Goal: Task Accomplishment & Management: Manage account settings

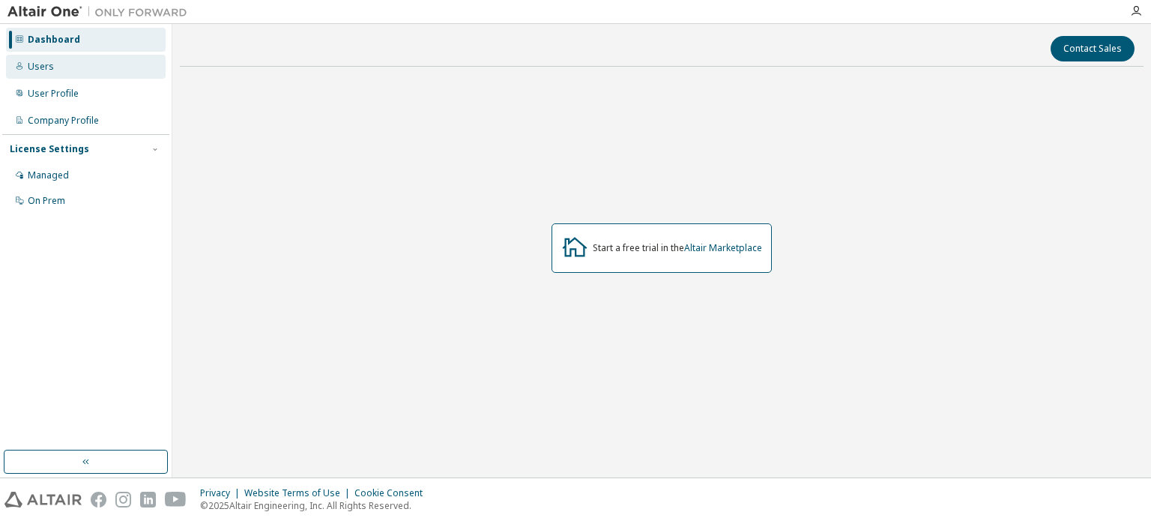
click at [88, 62] on div "Users" at bounding box center [86, 67] width 160 height 24
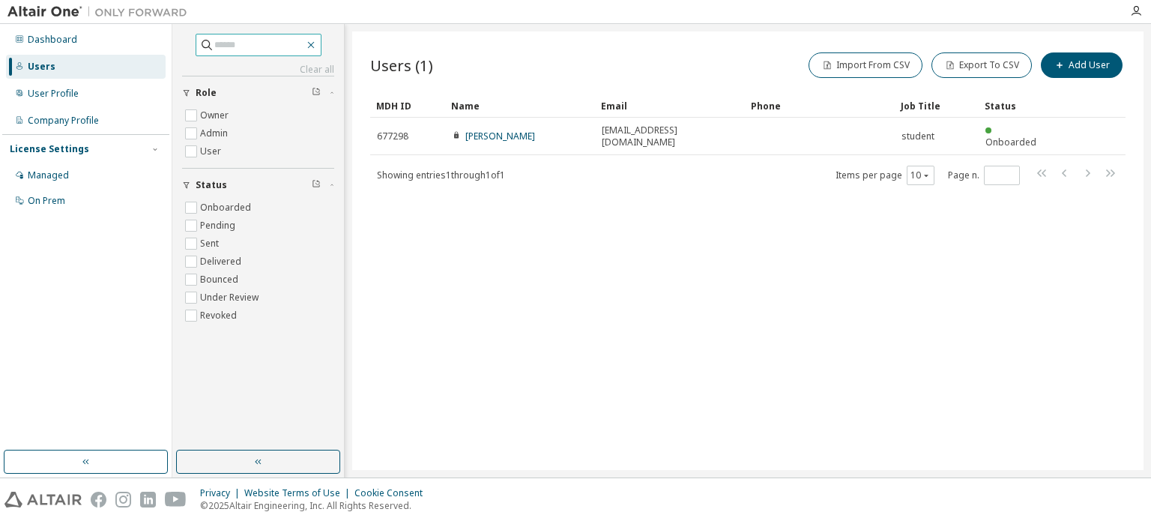
click at [317, 41] on icon "button" at bounding box center [311, 45] width 12 height 12
click at [321, 40] on span at bounding box center [259, 45] width 126 height 22
click at [314, 42] on icon "button" at bounding box center [310, 45] width 7 height 7
click at [61, 462] on button "button" at bounding box center [86, 462] width 164 height 24
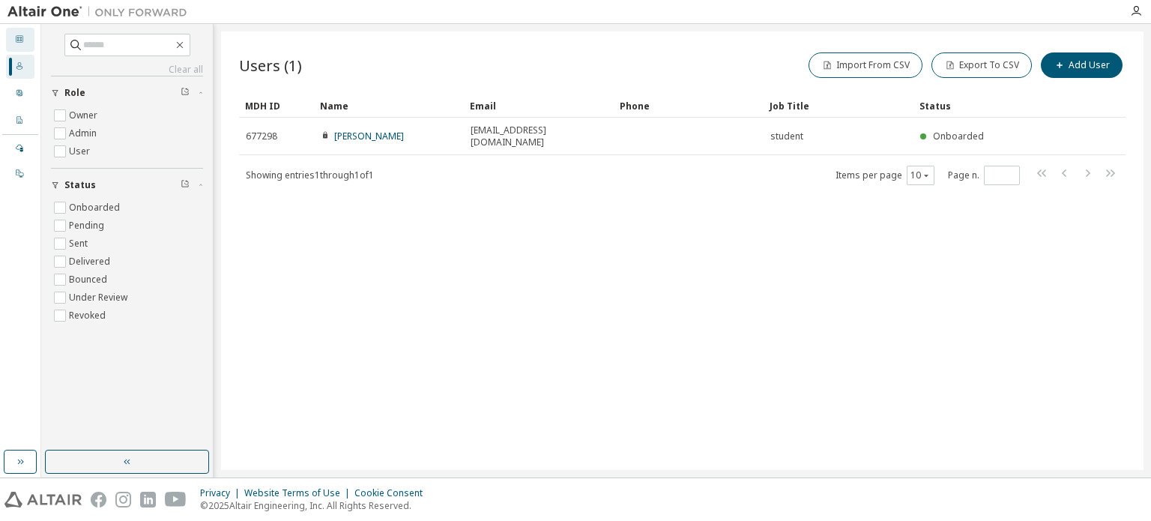
click at [13, 38] on div "Dashboard" at bounding box center [20, 40] width 28 height 24
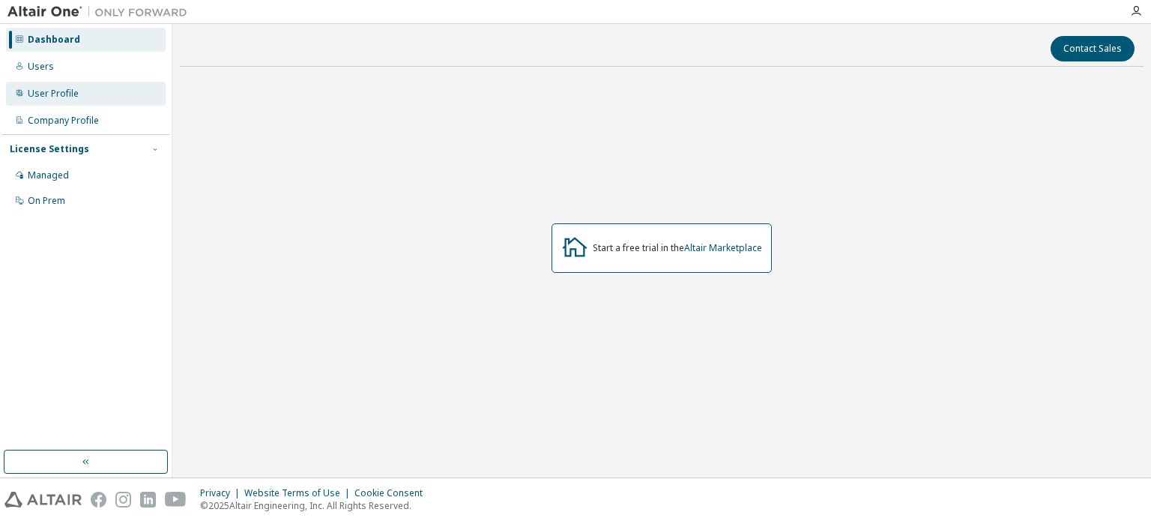
click at [49, 95] on div "User Profile" at bounding box center [53, 94] width 51 height 12
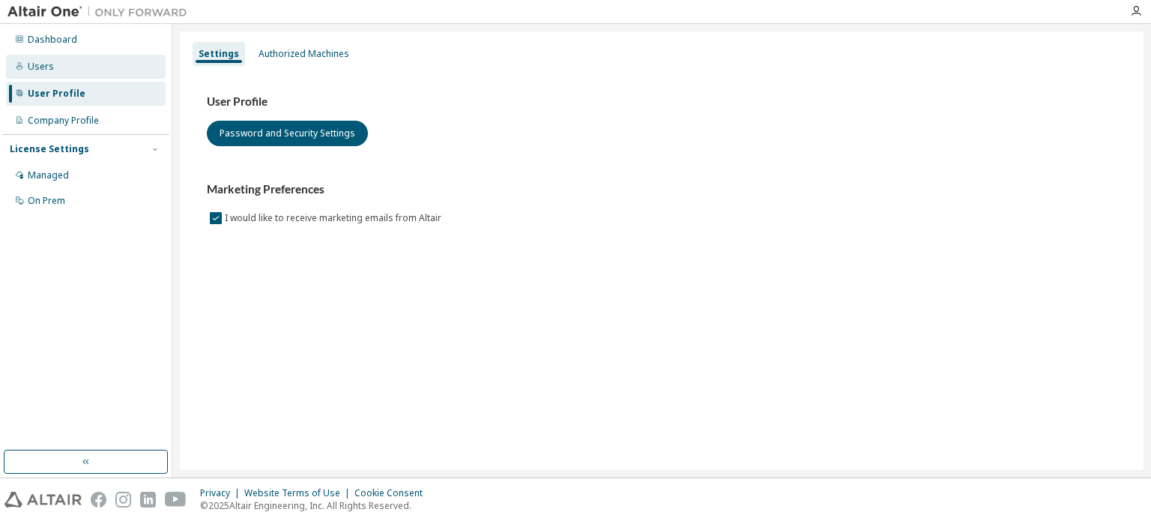
click at [47, 61] on div "Users" at bounding box center [41, 67] width 26 height 12
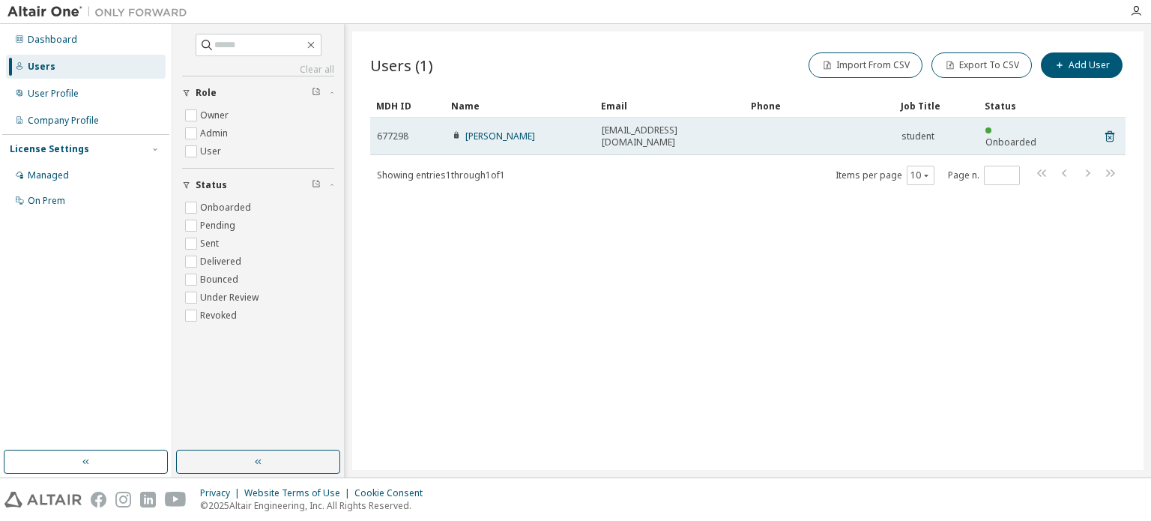
click at [1013, 136] on span "Onboarded" at bounding box center [1010, 142] width 51 height 13
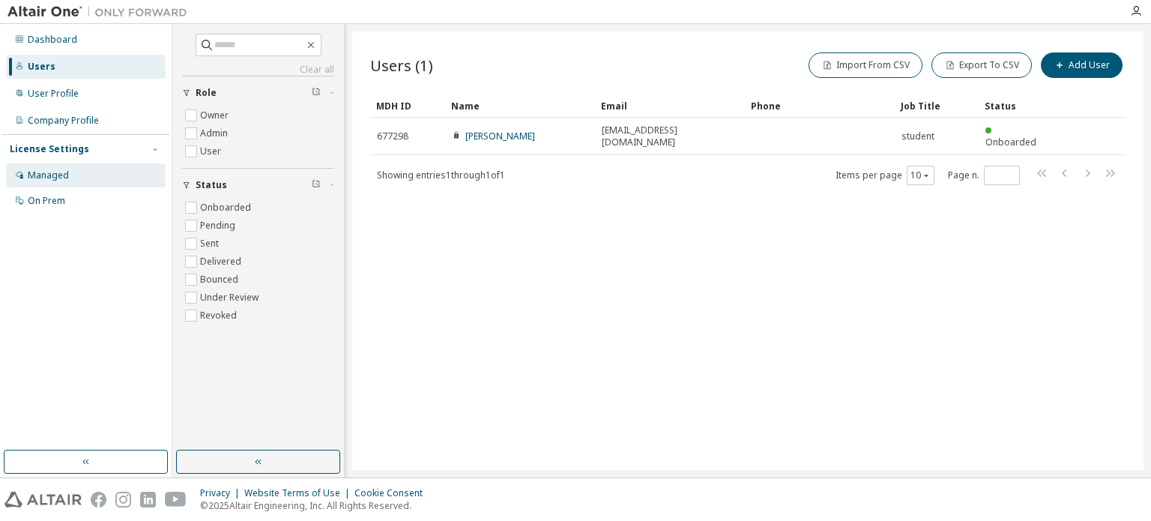
click at [40, 173] on div "Managed" at bounding box center [48, 175] width 41 height 12
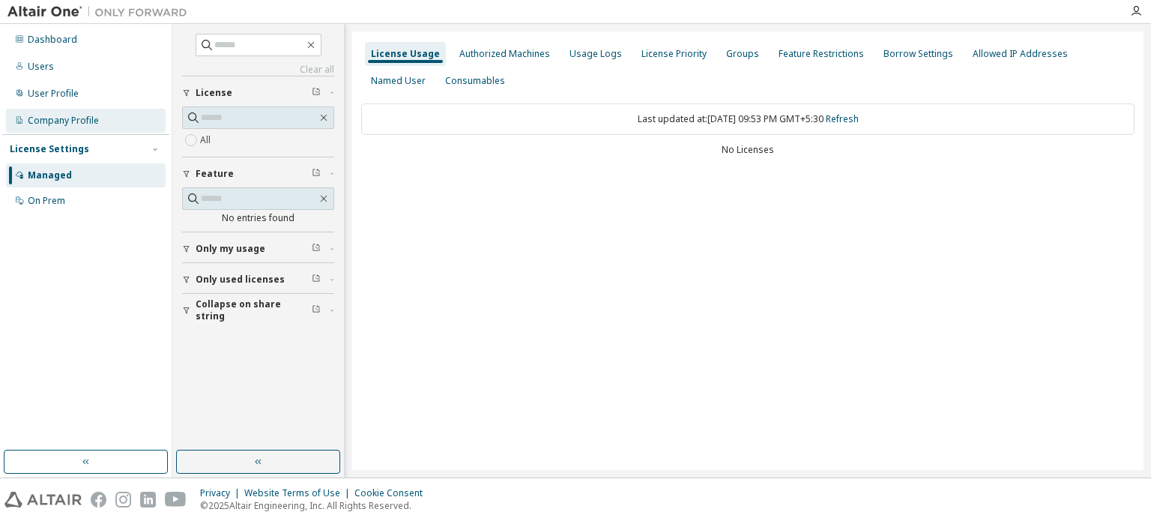
click at [55, 121] on div "Company Profile" at bounding box center [63, 121] width 71 height 12
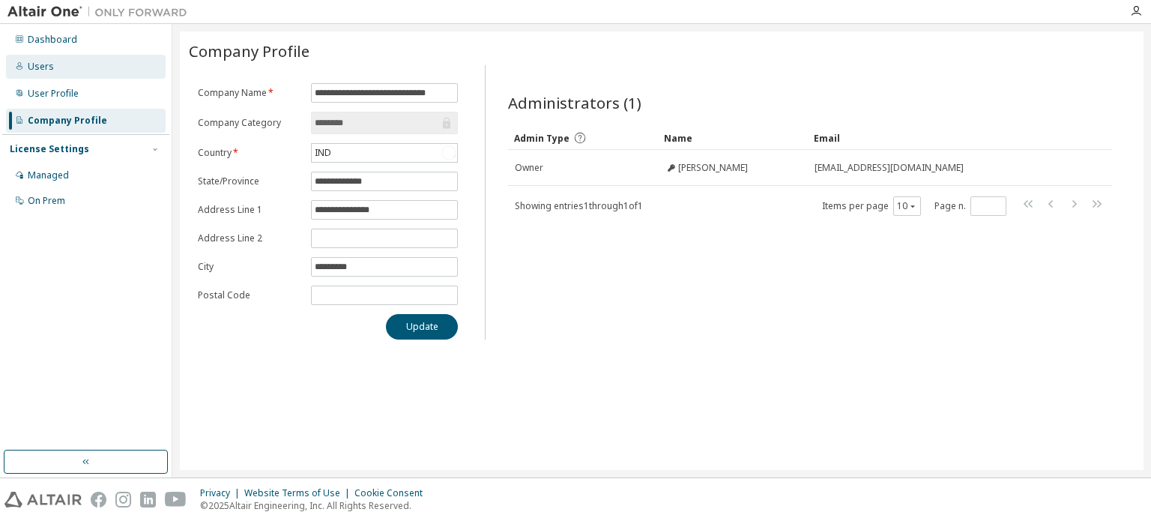
click at [42, 70] on div "Users" at bounding box center [41, 67] width 26 height 12
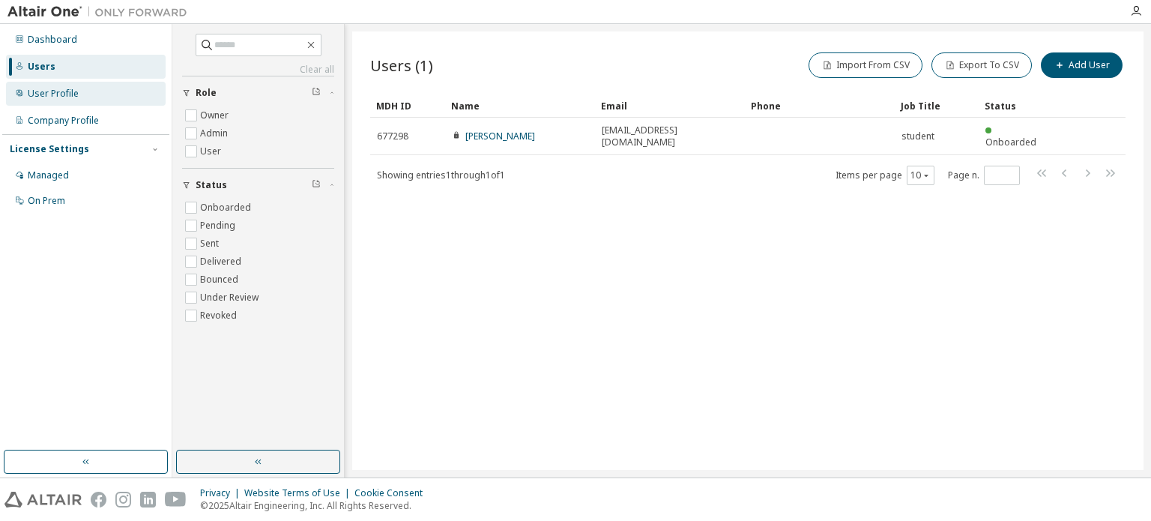
click at [95, 85] on div "User Profile" at bounding box center [86, 94] width 160 height 24
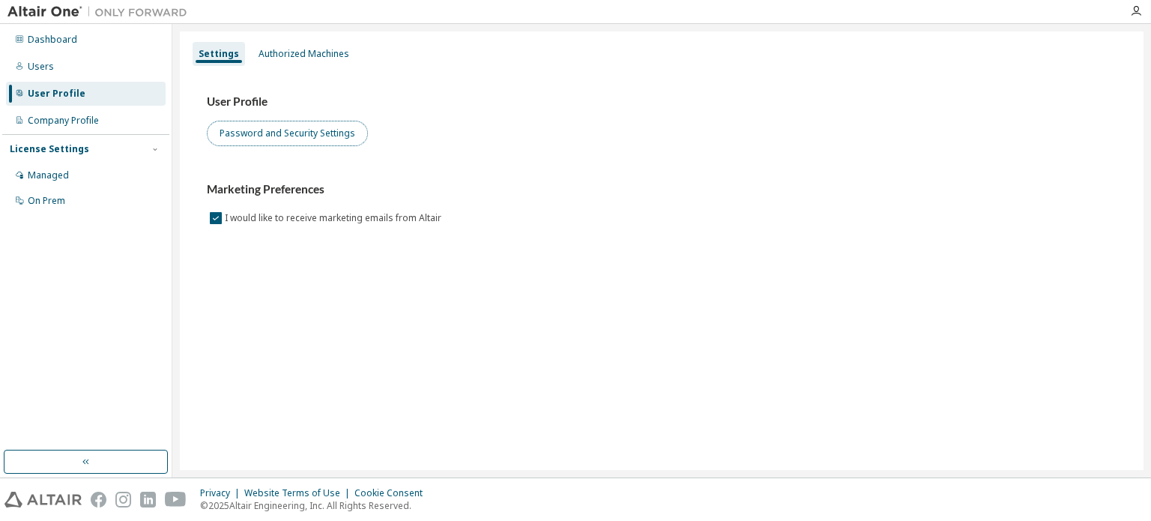
click at [278, 137] on button "Password and Security Settings" at bounding box center [287, 133] width 161 height 25
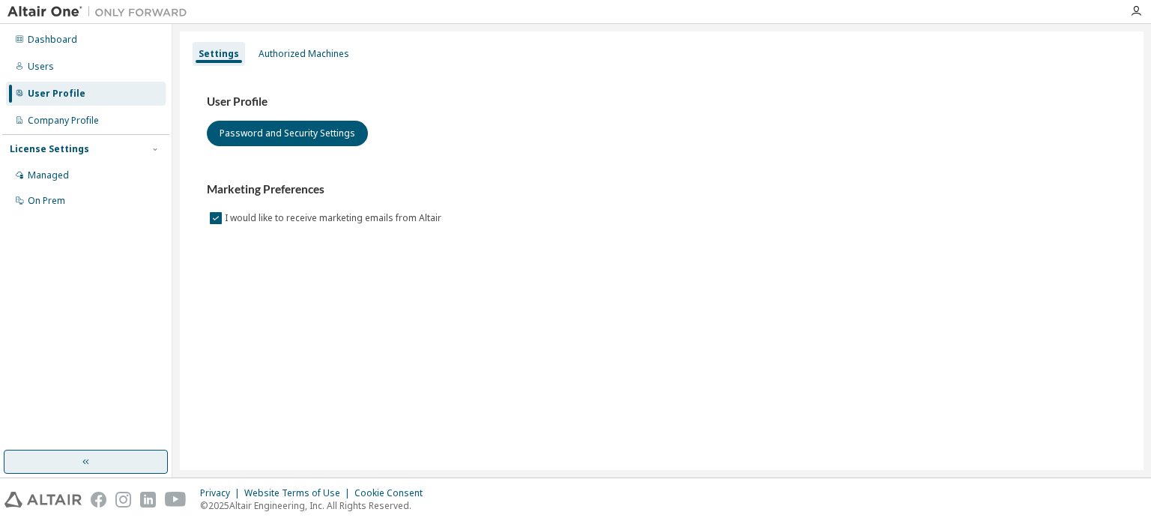
click at [89, 462] on icon "button" at bounding box center [86, 462] width 12 height 12
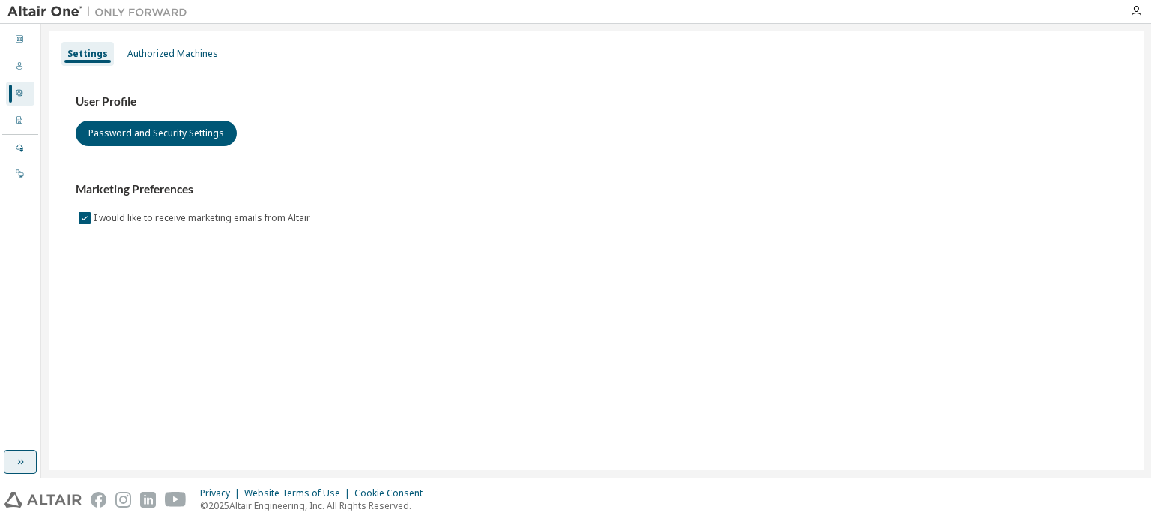
click at [19, 463] on icon "button" at bounding box center [20, 462] width 12 height 12
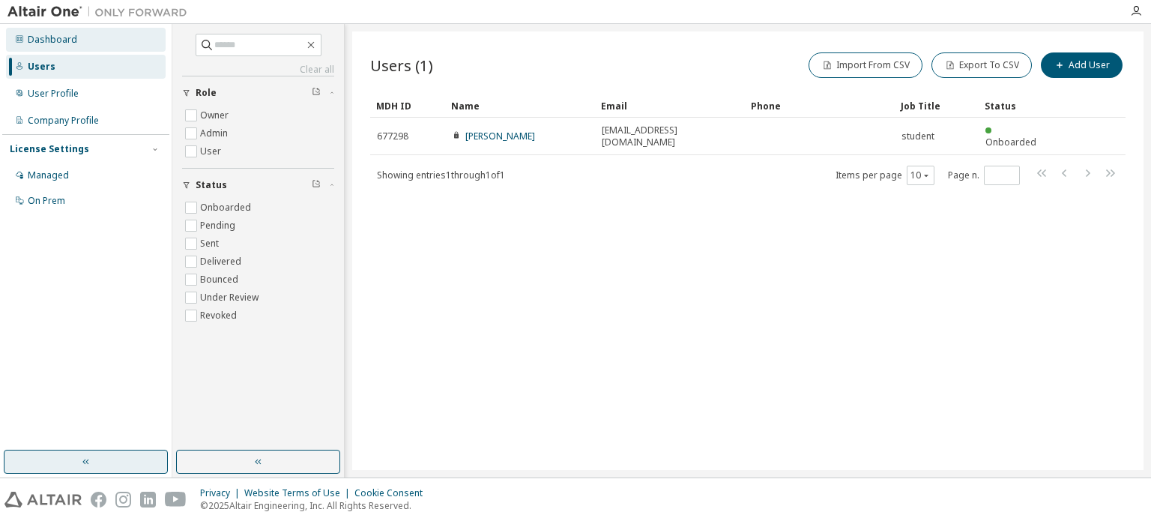
click at [28, 39] on div "Dashboard" at bounding box center [52, 40] width 49 height 12
click at [40, 115] on div "Company Profile" at bounding box center [63, 121] width 71 height 12
